Goal: Information Seeking & Learning: Learn about a topic

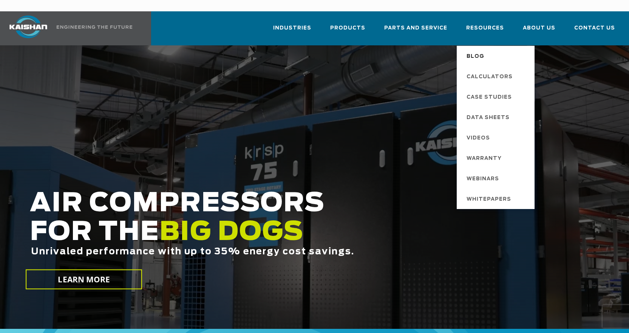
click at [482, 50] on span "Blog" at bounding box center [476, 56] width 18 height 13
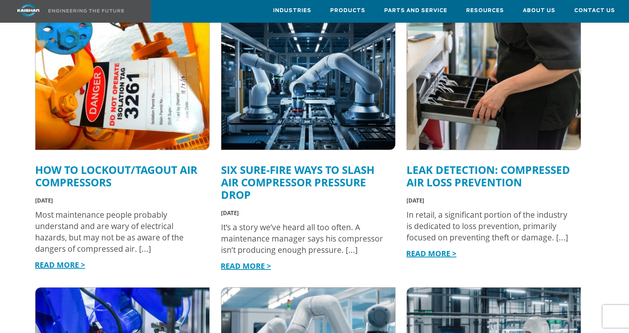
scroll to position [294, 0]
click at [70, 165] on link "How to Lockout/Tagout Air Compressors" at bounding box center [116, 175] width 162 height 27
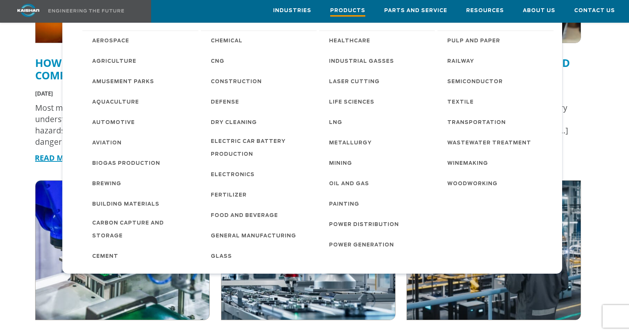
scroll to position [400, 0]
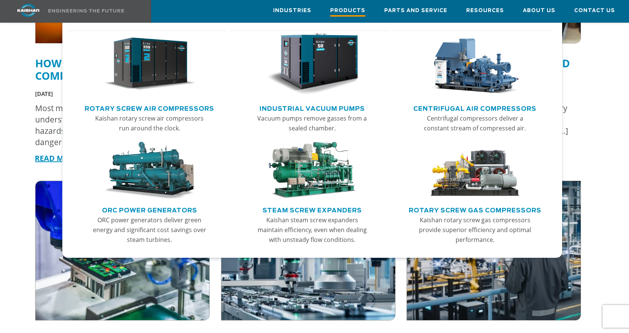
click at [349, 14] on span "Products" at bounding box center [347, 11] width 35 height 10
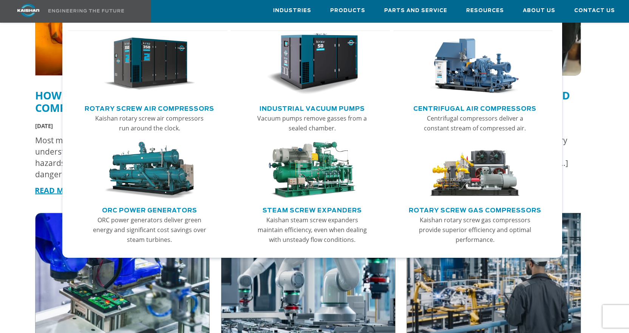
scroll to position [359, 0]
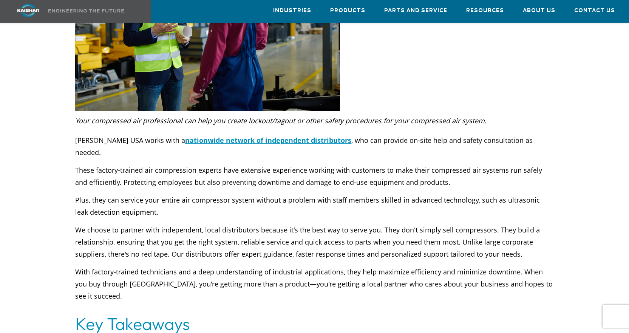
scroll to position [2435, 0]
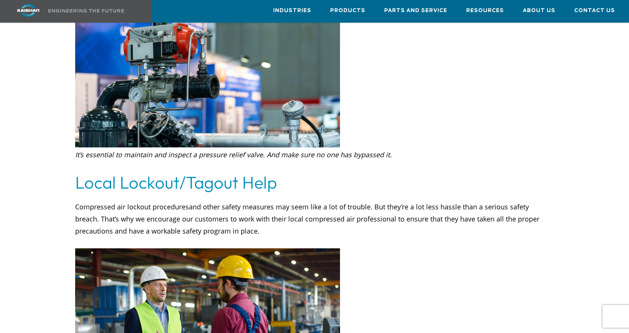
scroll to position [2117, 0]
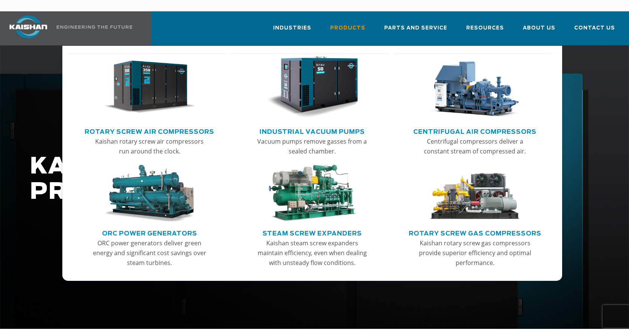
click at [133, 125] on link "Rotary Screw Air Compressors" at bounding box center [150, 130] width 130 height 11
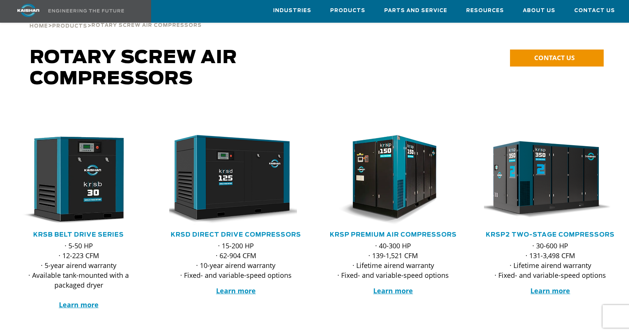
scroll to position [42, 0]
